Goal: Transaction & Acquisition: Book appointment/travel/reservation

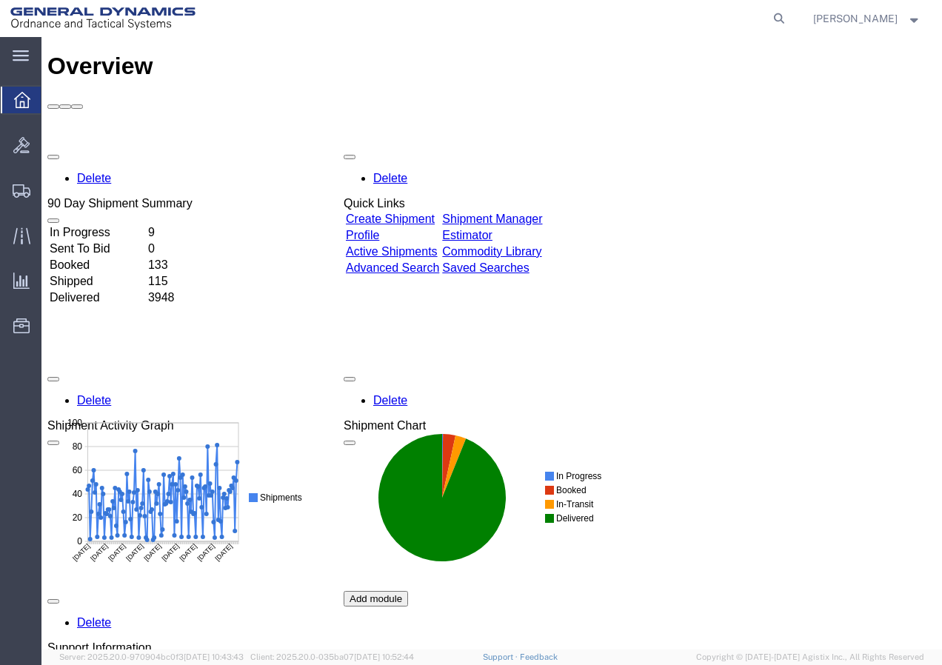
click at [397, 213] on link "Create Shipment" at bounding box center [390, 219] width 89 height 13
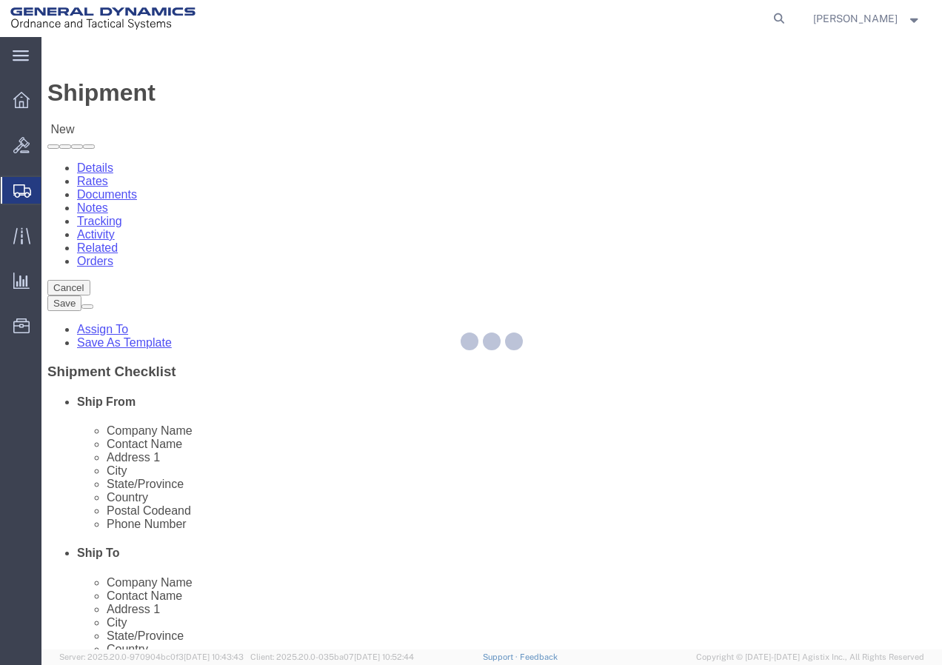
select select
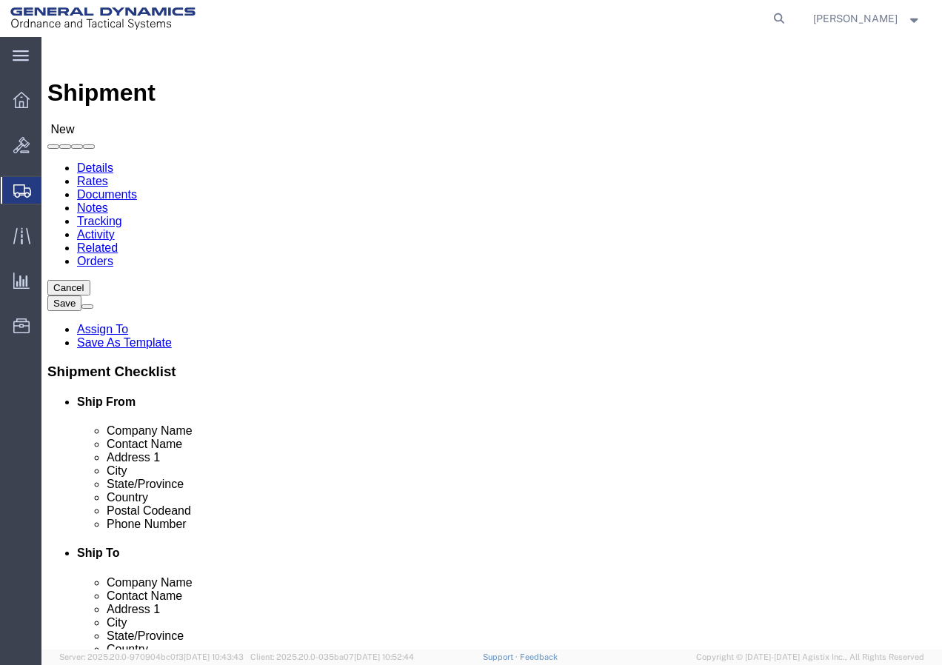
select select "MYPROFILE"
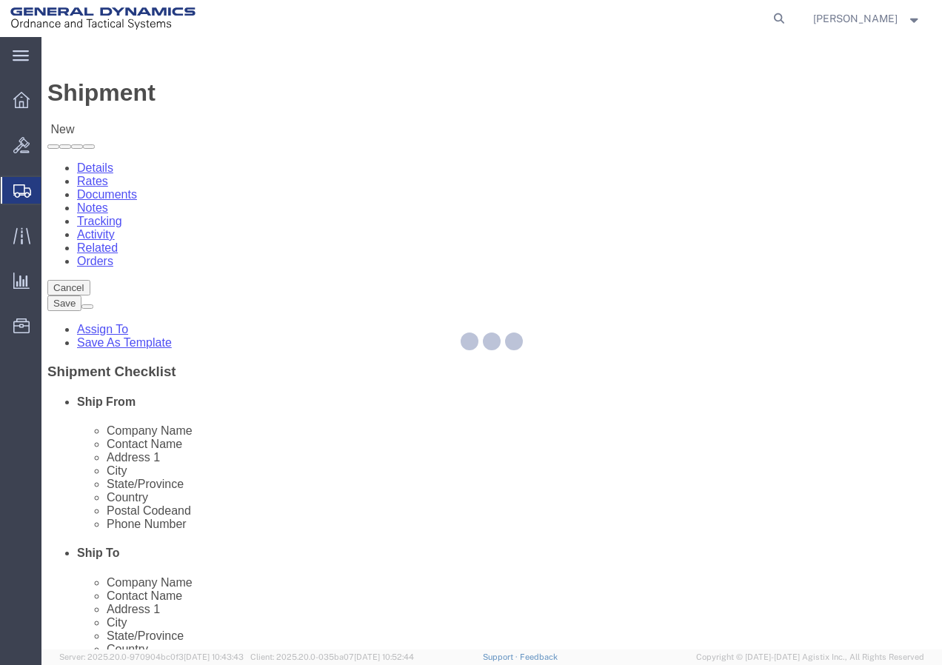
type input "General Dynamics - OTS"
type input "[PERSON_NAME]"
type input "[STREET_ADDRESS]"
type input "SACO"
type input "04072"
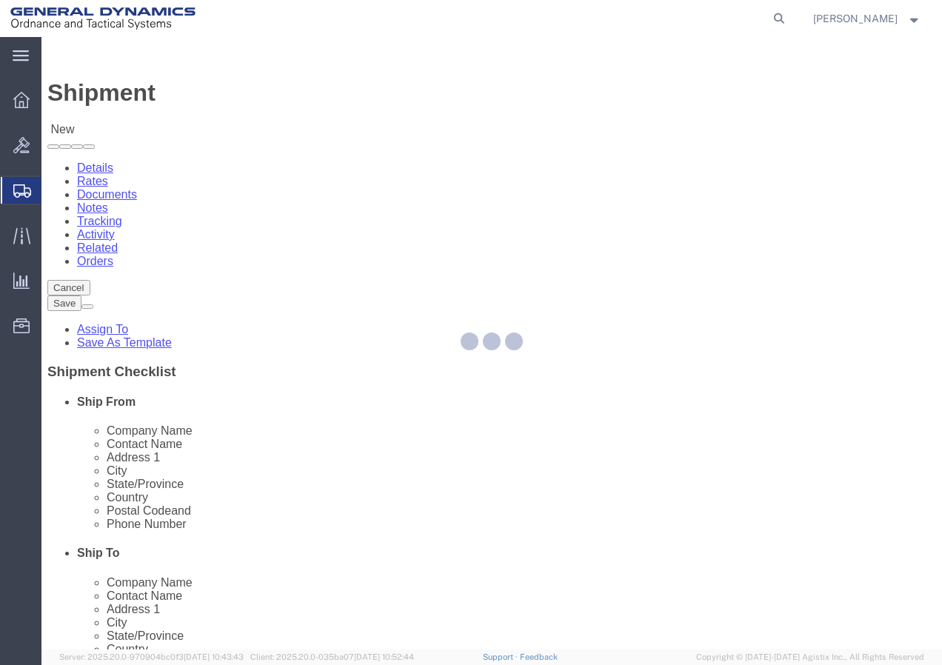
type input "[PHONE_NUMBER]"
type input "[PERSON_NAME][EMAIL_ADDRESS][PERSON_NAME][DOMAIN_NAME]"
checkbox input "true"
select select "ME"
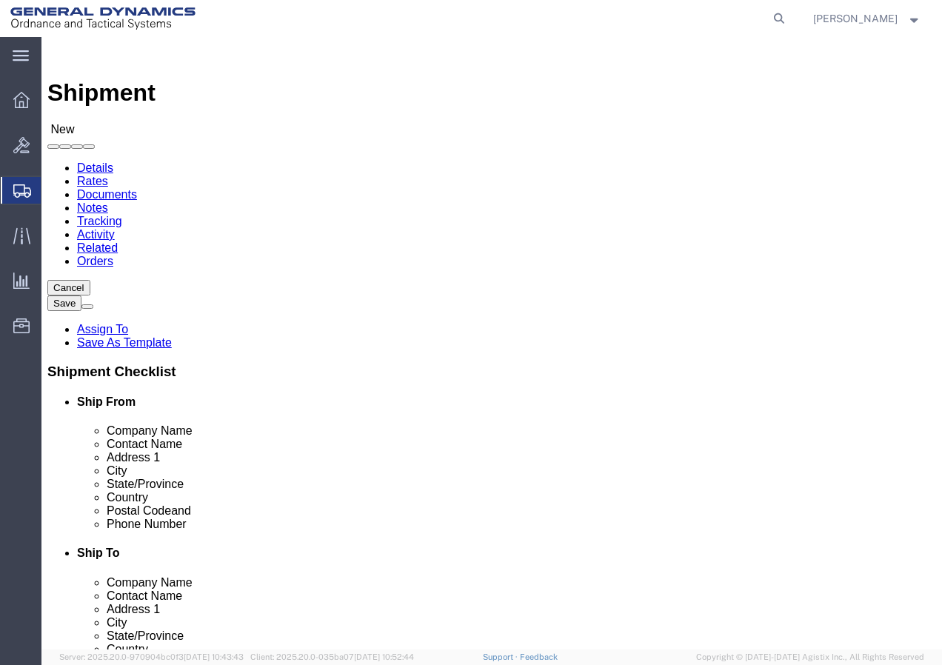
click span
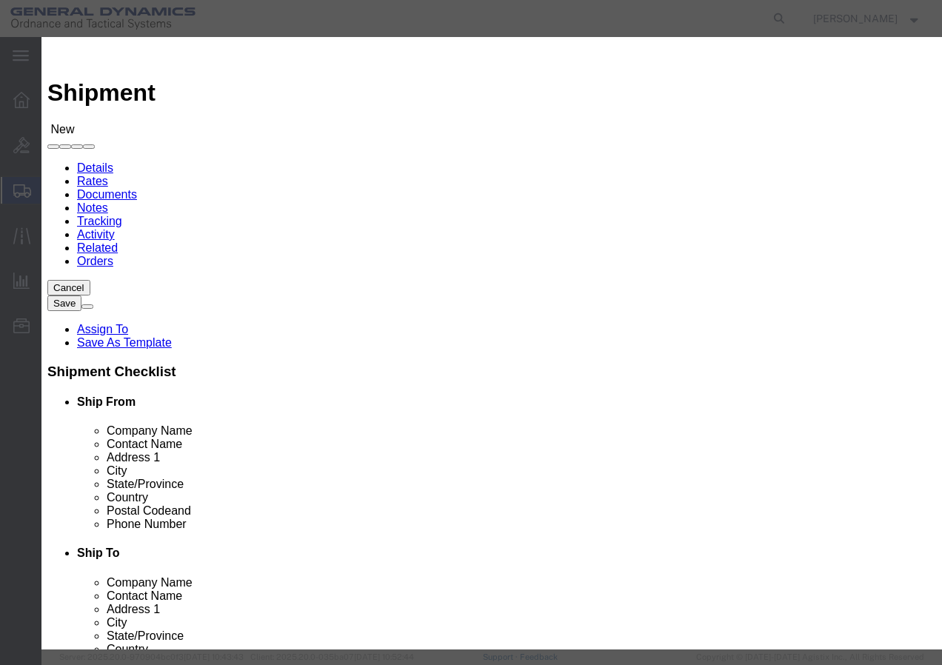
click link "T"
click button "button"
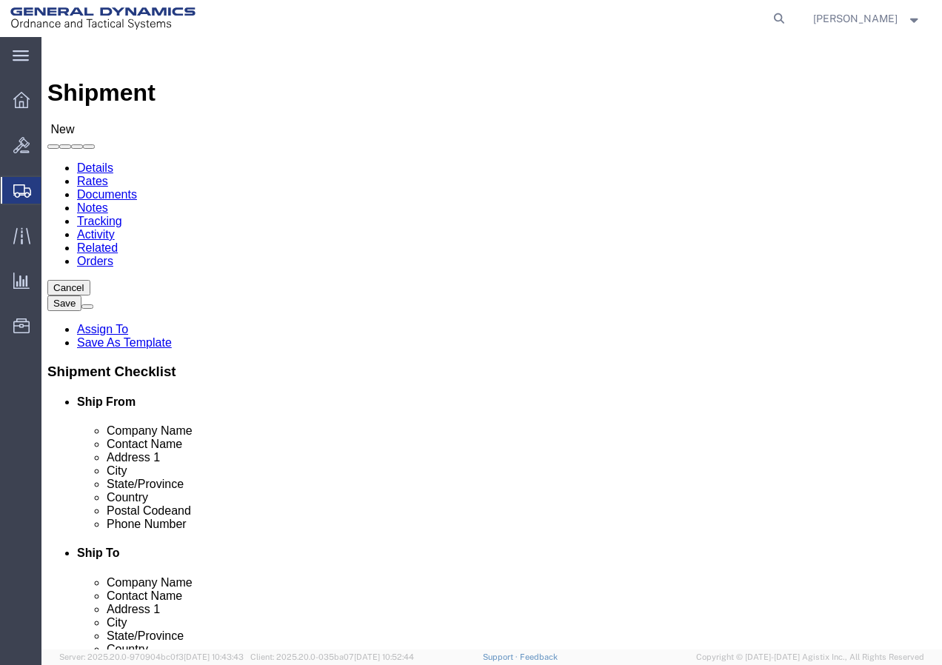
click input "text"
type input "TRU FORM INDUSTRIES"
click input "text"
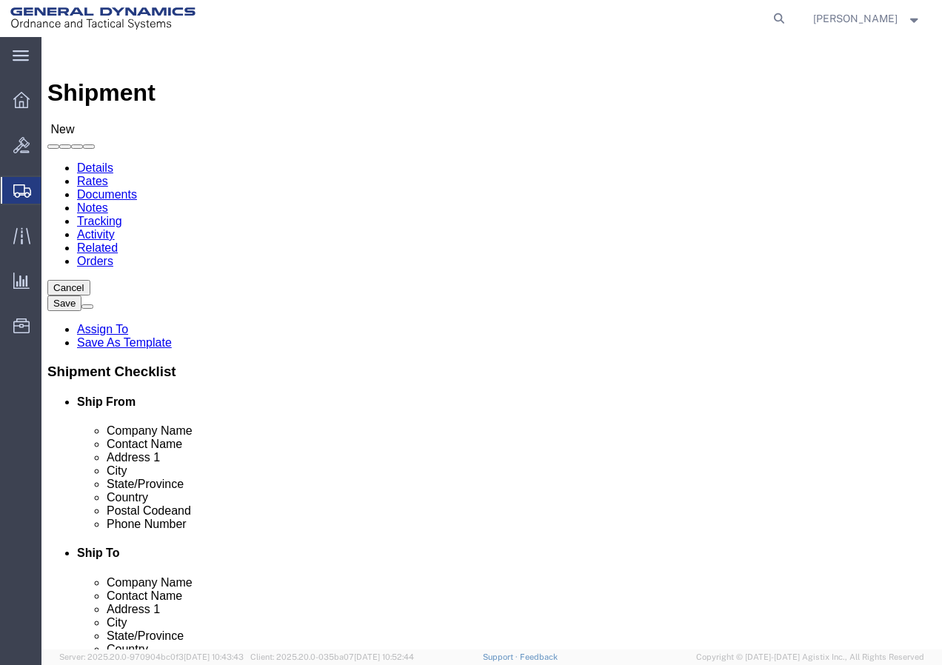
type input "RECEIVING"
click input "text"
type input "[STREET_ADDRESS][PERSON_NAME]"
select select
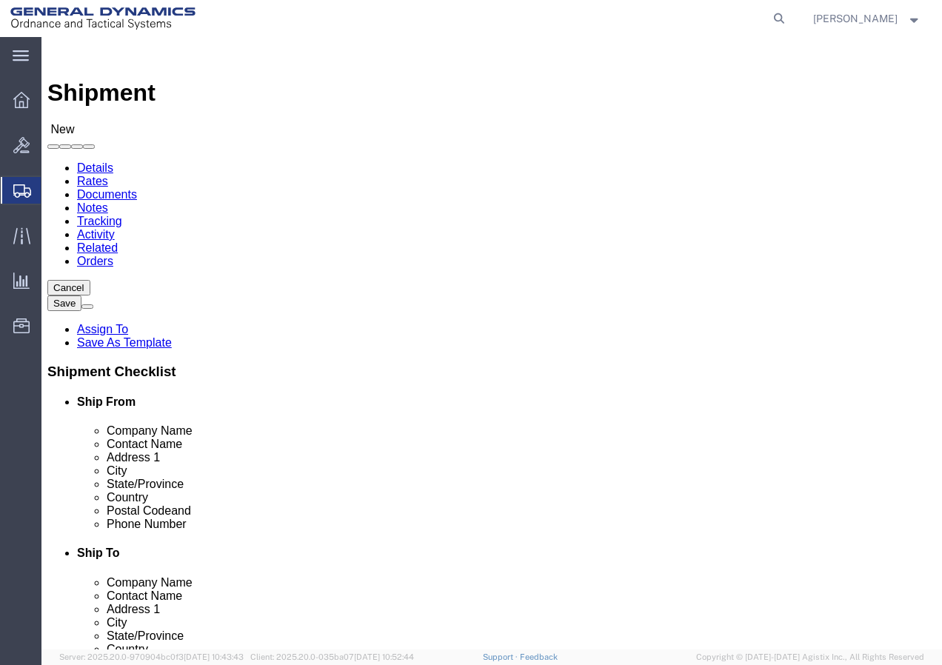
click input "text"
type input "PLAISTOW"
click input "text"
select select
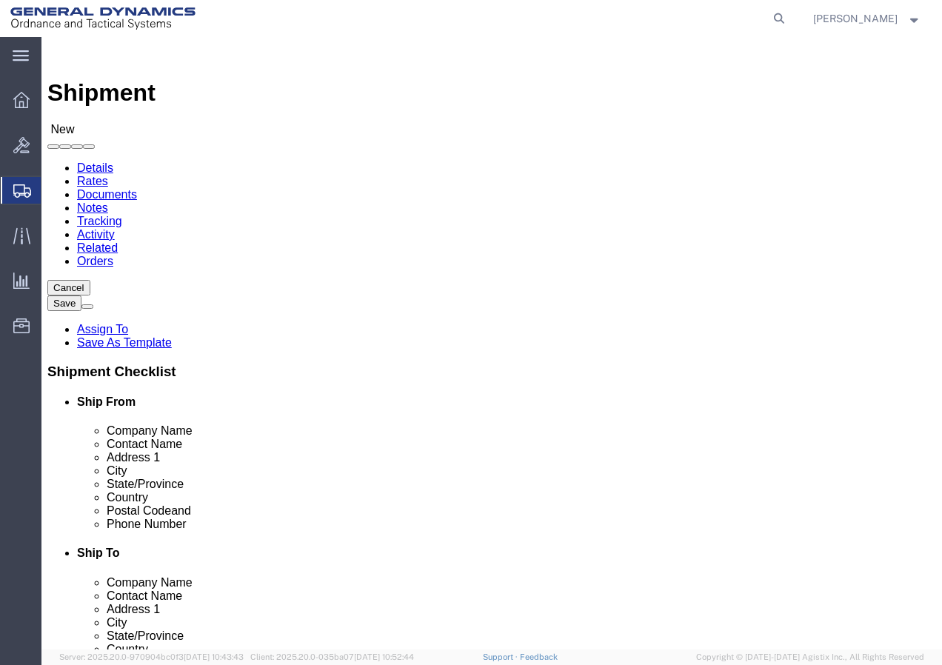
select select "NH"
click input "Postal Code"
type input "03865"
select select
click input "text"
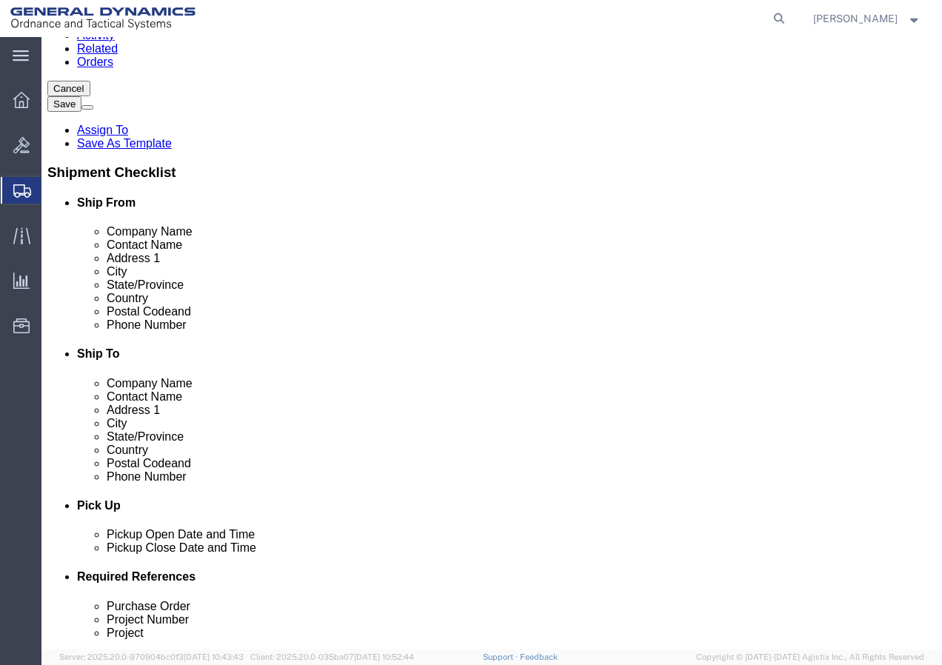
scroll to position [222, 0]
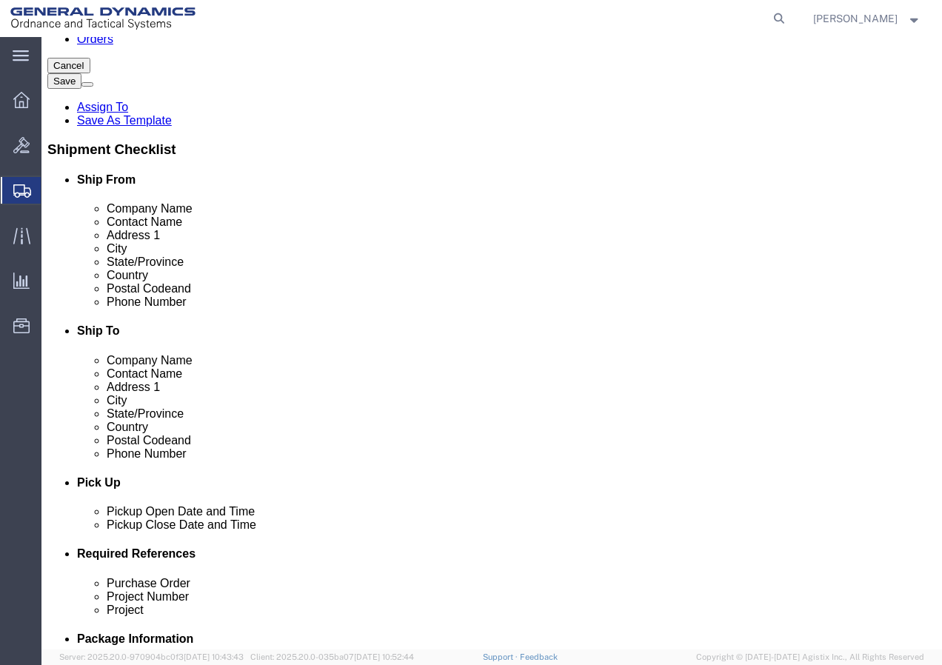
type input "6039742552"
click div "[DATE] 4:00 PM"
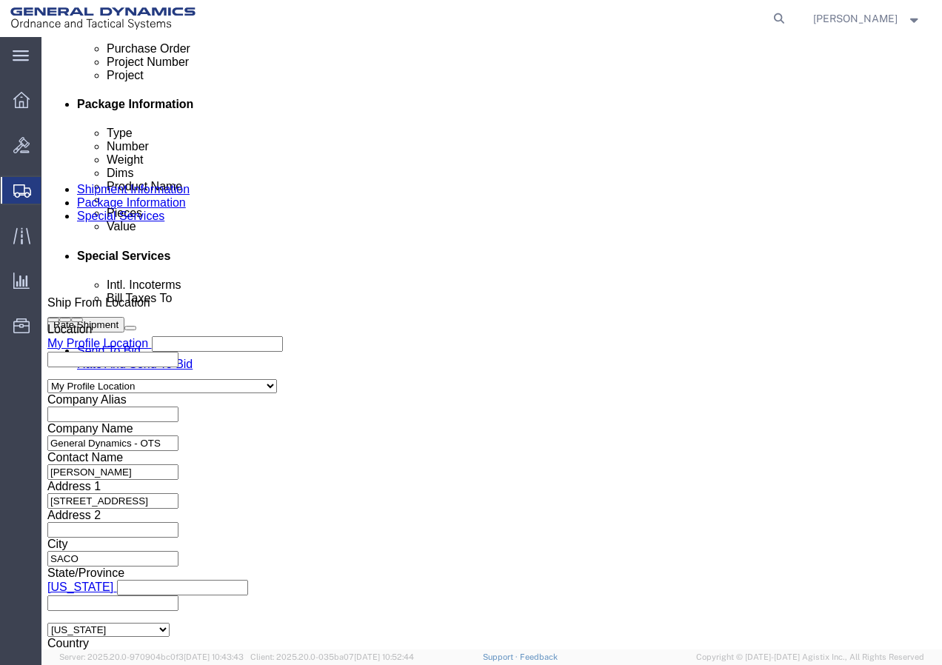
type input "7:00 PM"
click button "Apply"
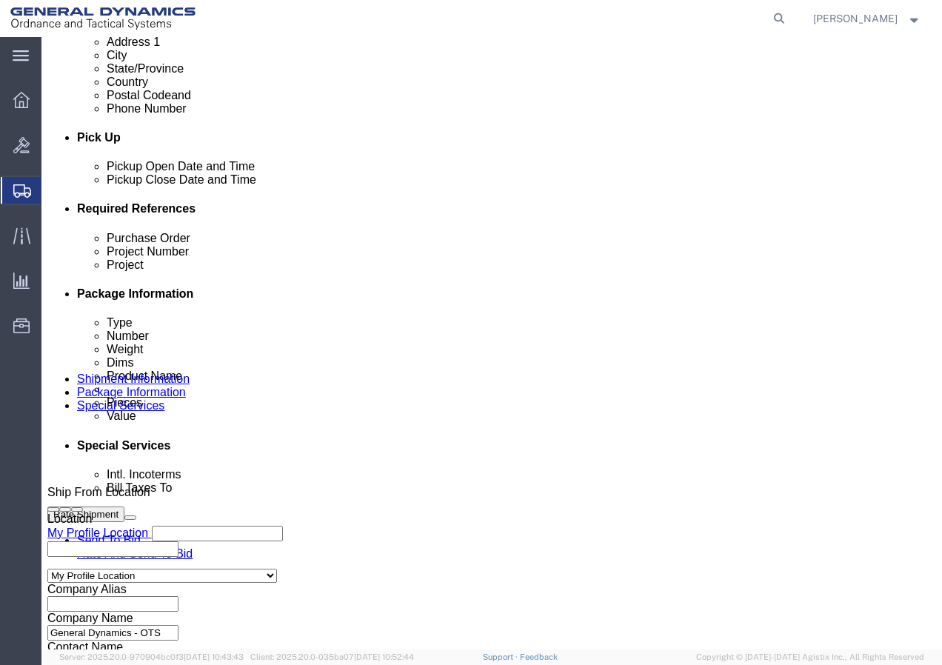
scroll to position [535, 0]
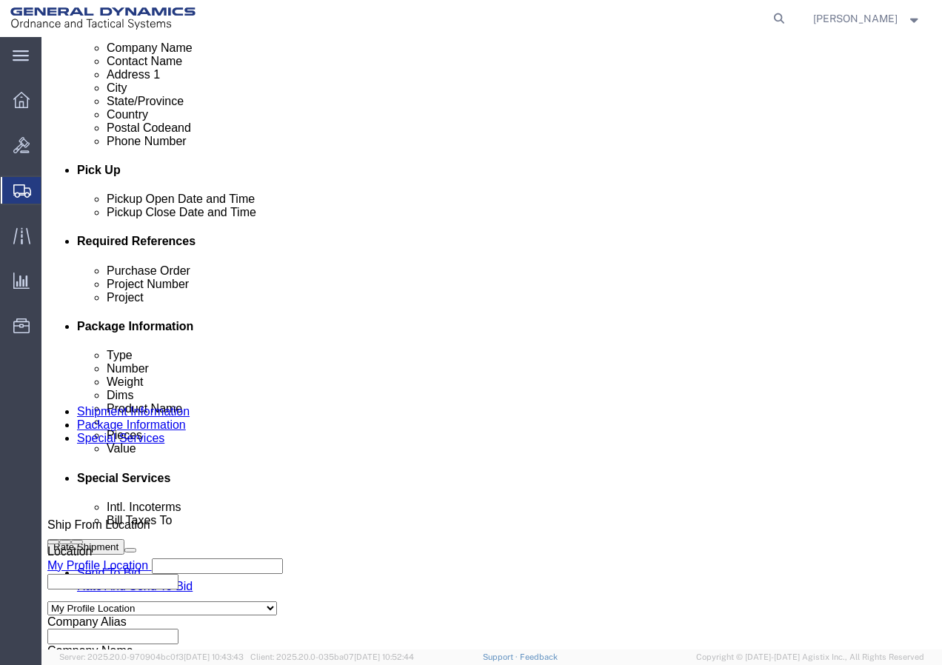
click input "text"
drag, startPoint x: 212, startPoint y: 508, endPoint x: 64, endPoint y: 509, distance: 148.1
click div "Purchase Order 3080844 21002291 3000 3002"
type input "3080844 21002291 3000 3002"
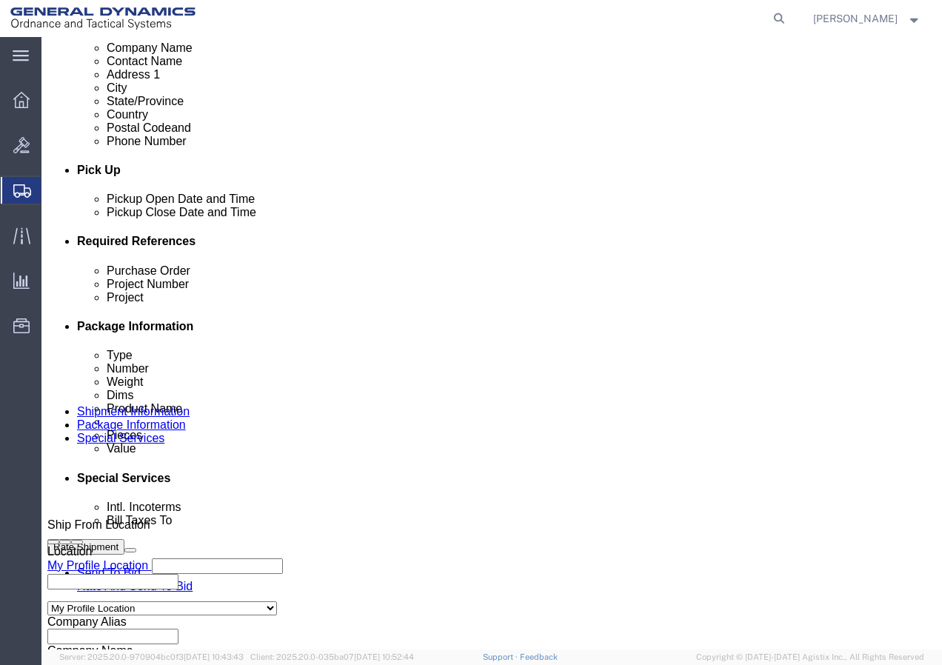
click input "text"
paste input "3080844 21002291 3000 3002"
type input "3080844 21002291 3000 3002"
click input "text"
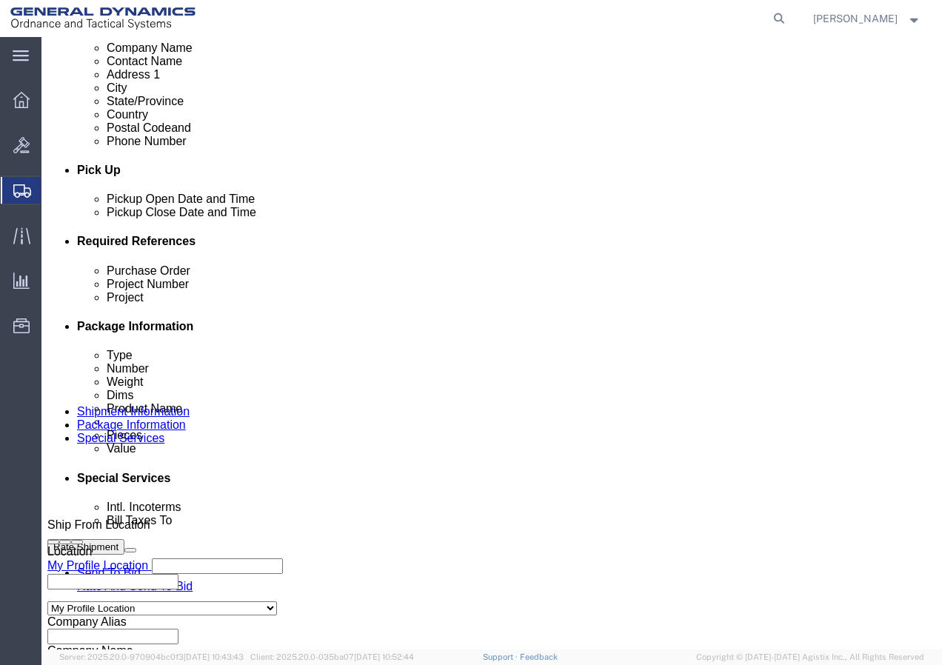
scroll to position [0, 0]
paste input "3080844 21002291 3000 3002"
type input "3080844 21002291 3000 3002"
click div "References Add reference"
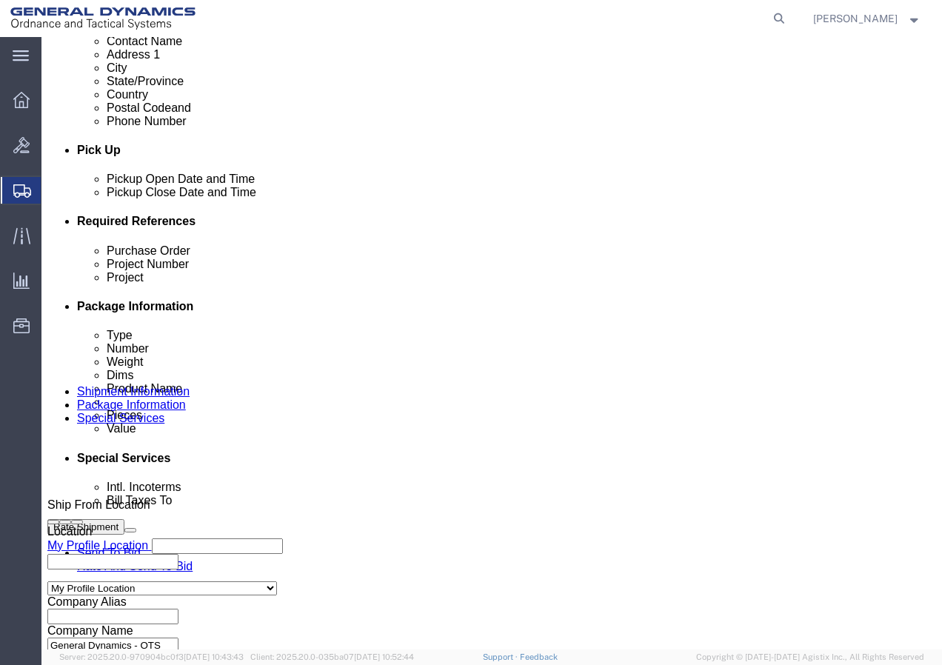
scroll to position [757, 0]
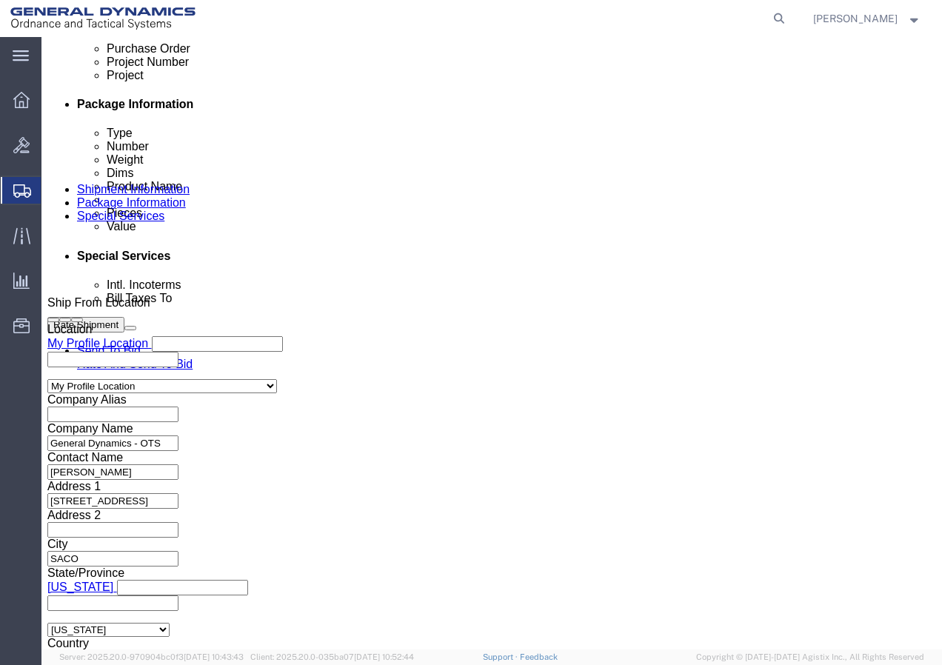
click button "Continue"
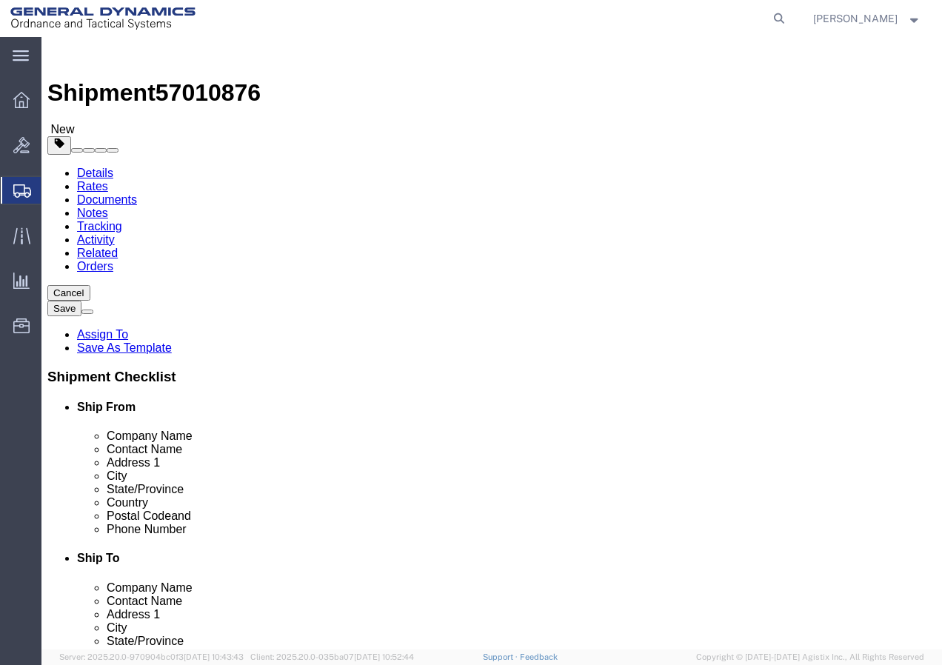
click select "Select Bale(s) Basket(s) Bolt(s) Bottle(s) Buckets Bulk Bundle(s) Can(s) Cardbo…"
select select "SKID"
click select "Select Bale(s) Basket(s) Bolt(s) Bottle(s) Buckets Bulk Bundle(s) Can(s) Cardbo…"
click input "1"
click input "text"
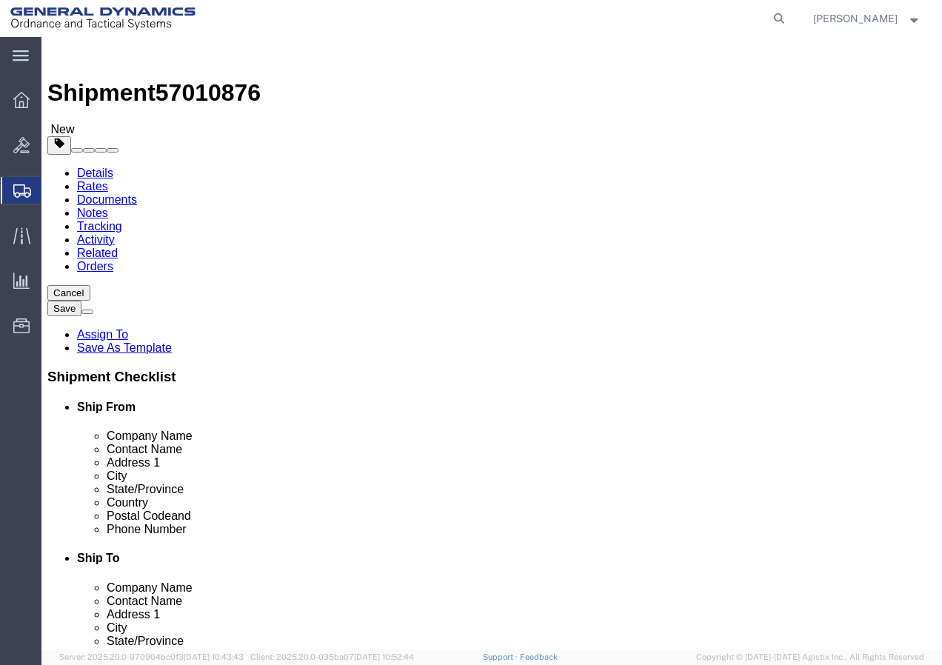
type input "30"
click input "text"
type input "30"
click input "text"
type input "37"
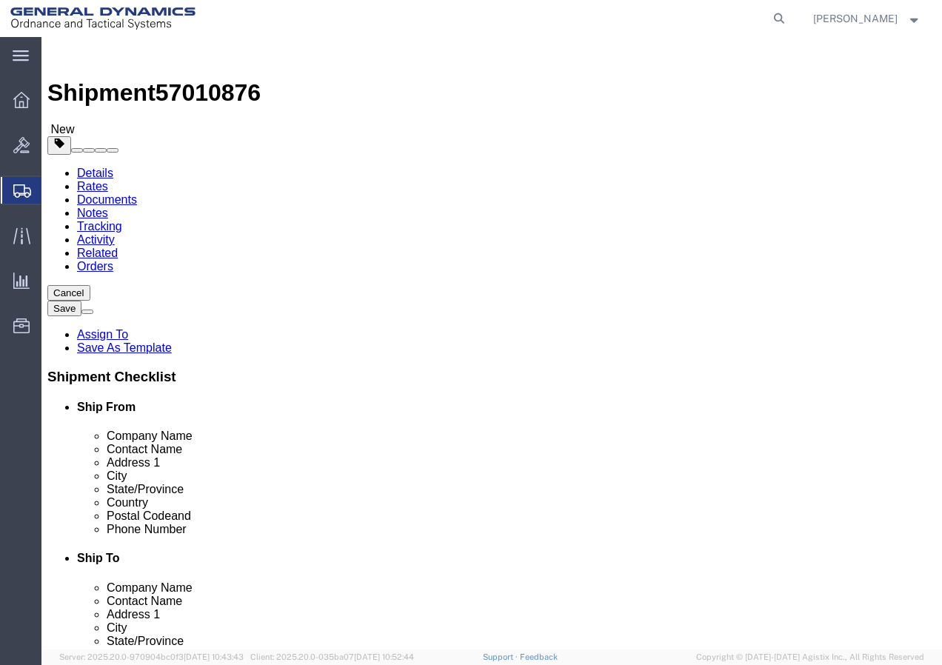
drag, startPoint x: 178, startPoint y: 399, endPoint x: 10, endPoint y: 379, distance: 168.6
click div "1 x Skid(s) Package Type Select Bale(s) Basket(s) Bolt(s) Bottle(s) Buckets Bul…"
type input "212"
click link "Add Content"
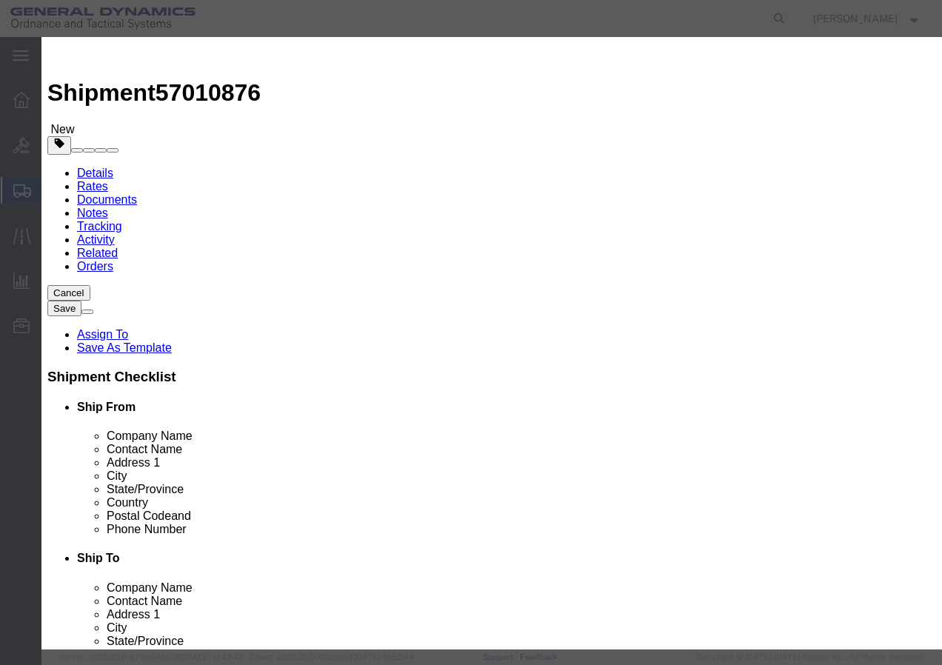
click input "text"
type input "GUN PARTS"
select select "US"
click input "0"
type input "1"
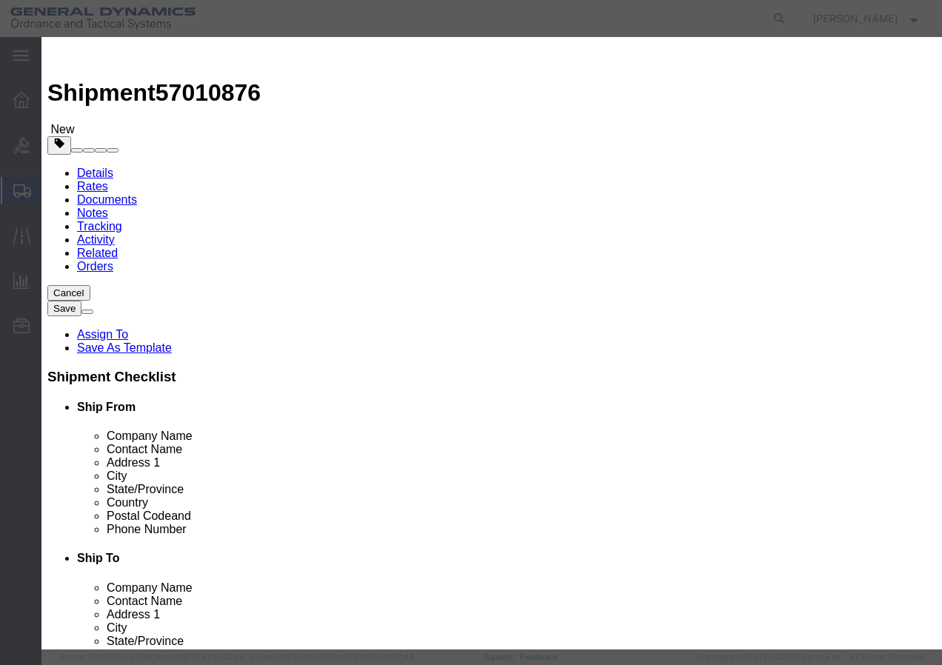
click input "text"
type input "1"
click select "Select 50 55 60 65 70 85 92.5 100 125 175 250 300 400"
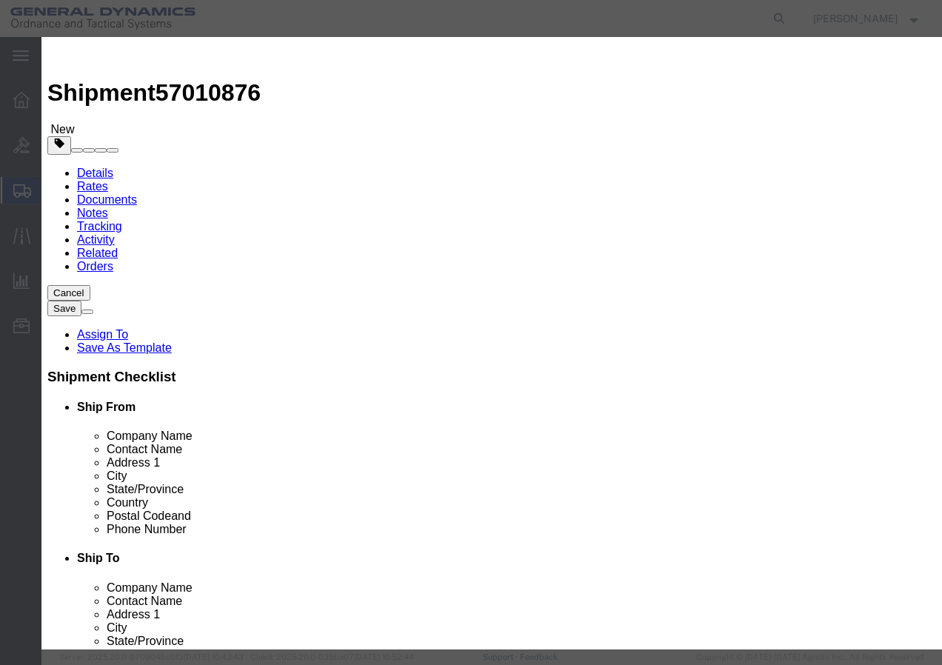
select select "92.5"
click select "Select 50 55 60 65 70 85 92.5 100 125 175 250 300 400"
click button "Save & Close"
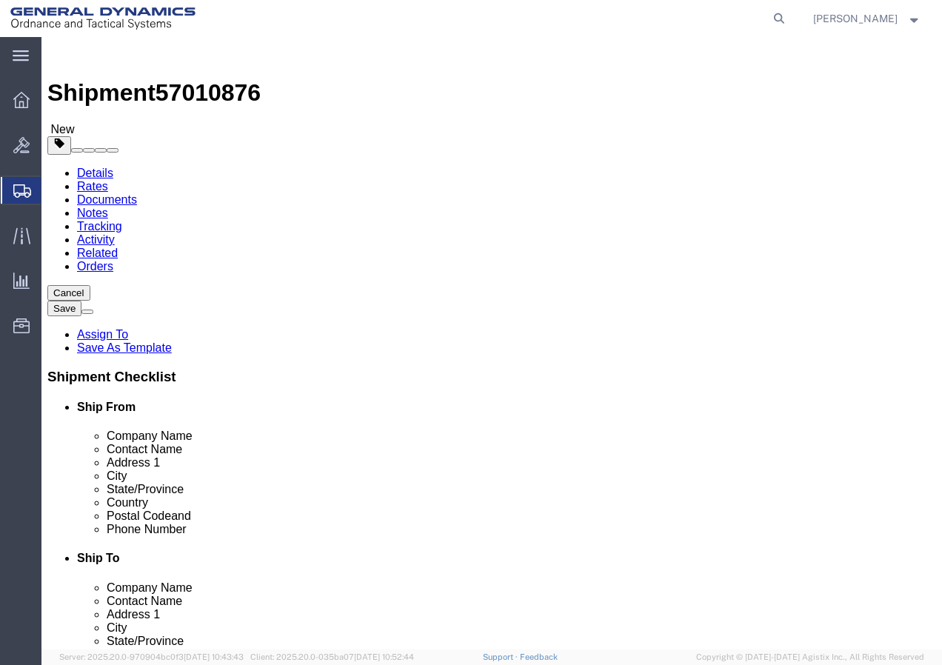
scroll to position [74, 0]
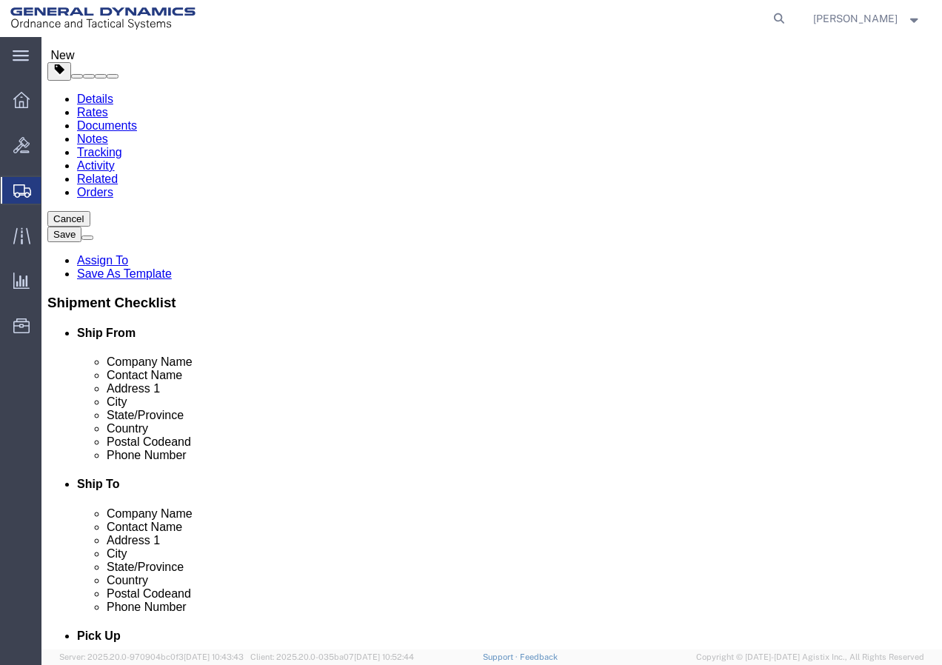
click button "Continue"
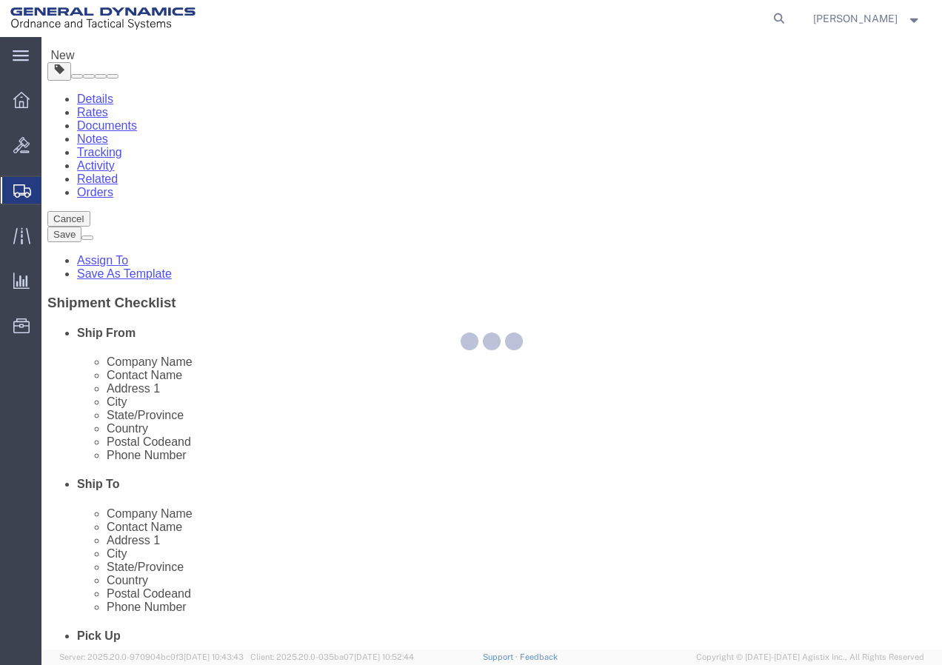
select select
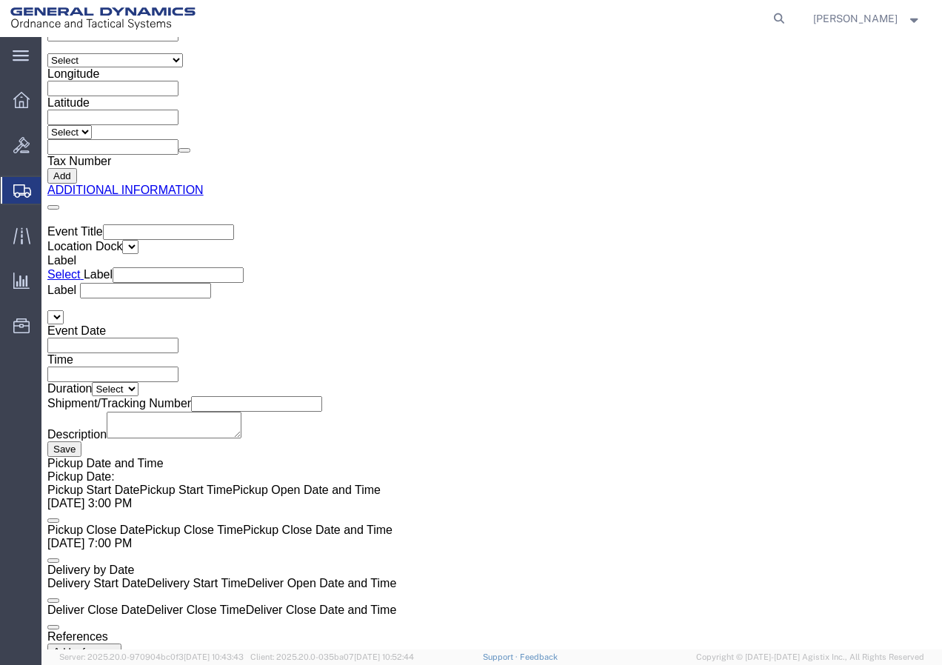
scroll to position [2436, 0]
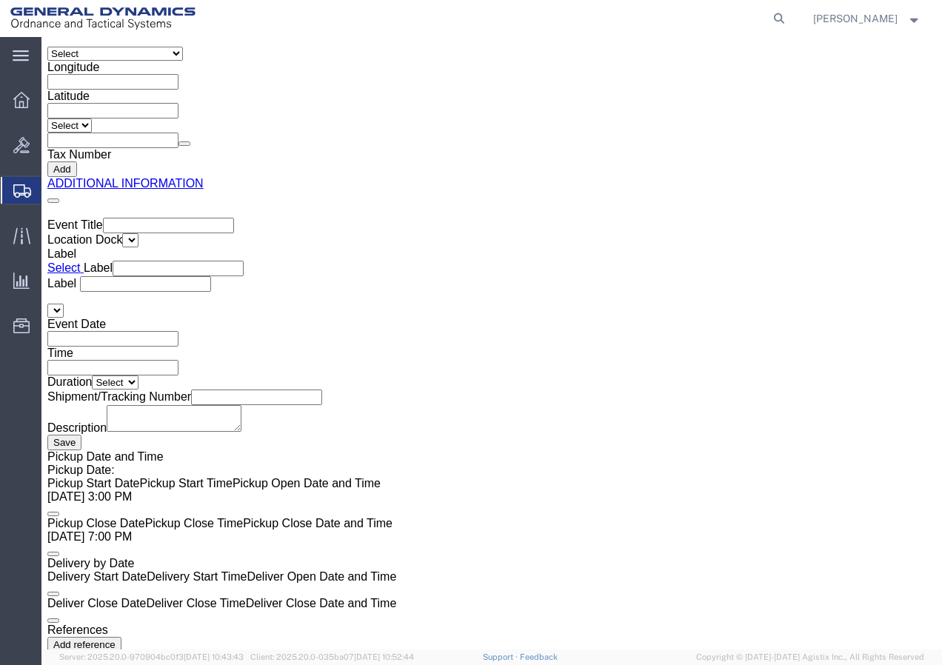
click button "Rate Shipment"
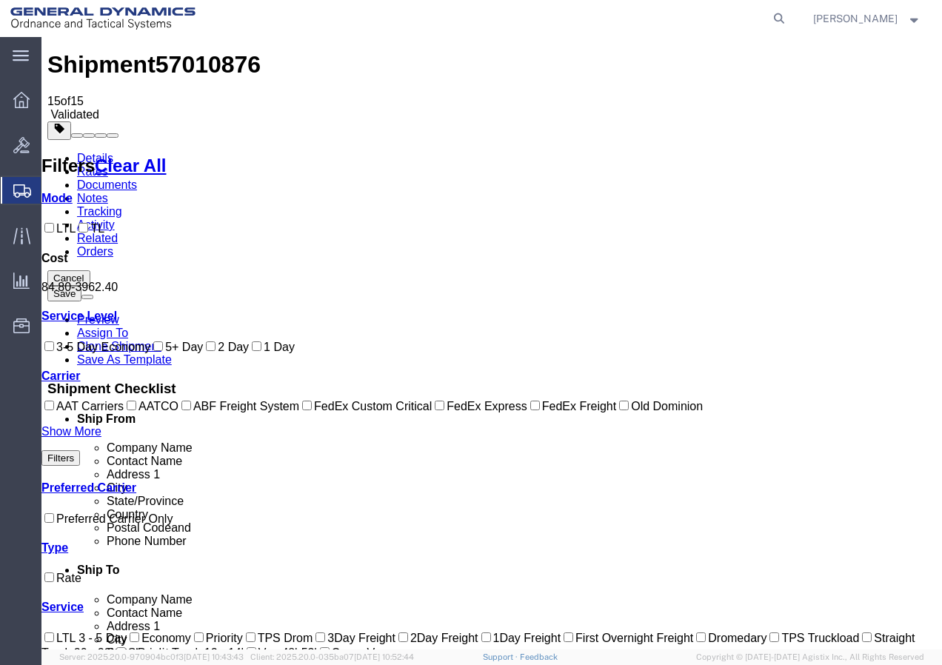
scroll to position [0, 0]
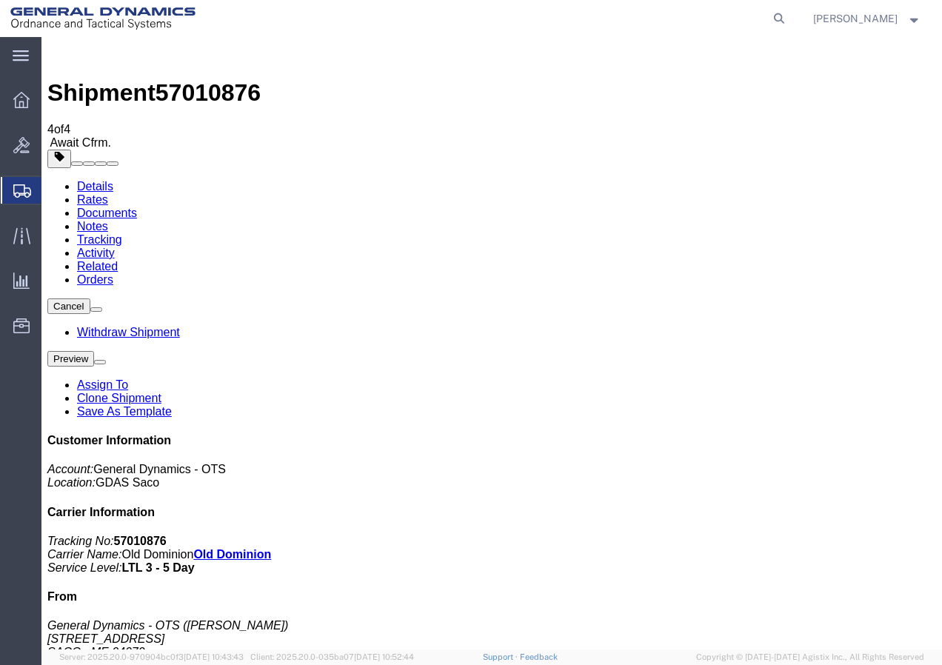
drag, startPoint x: 132, startPoint y: 245, endPoint x: 363, endPoint y: 253, distance: 231.2
drag, startPoint x: 144, startPoint y: 308, endPoint x: 323, endPoint y: 278, distance: 181.8
click at [100, 180] on link "Details" at bounding box center [95, 186] width 36 height 13
